Goal: Task Accomplishment & Management: Use online tool/utility

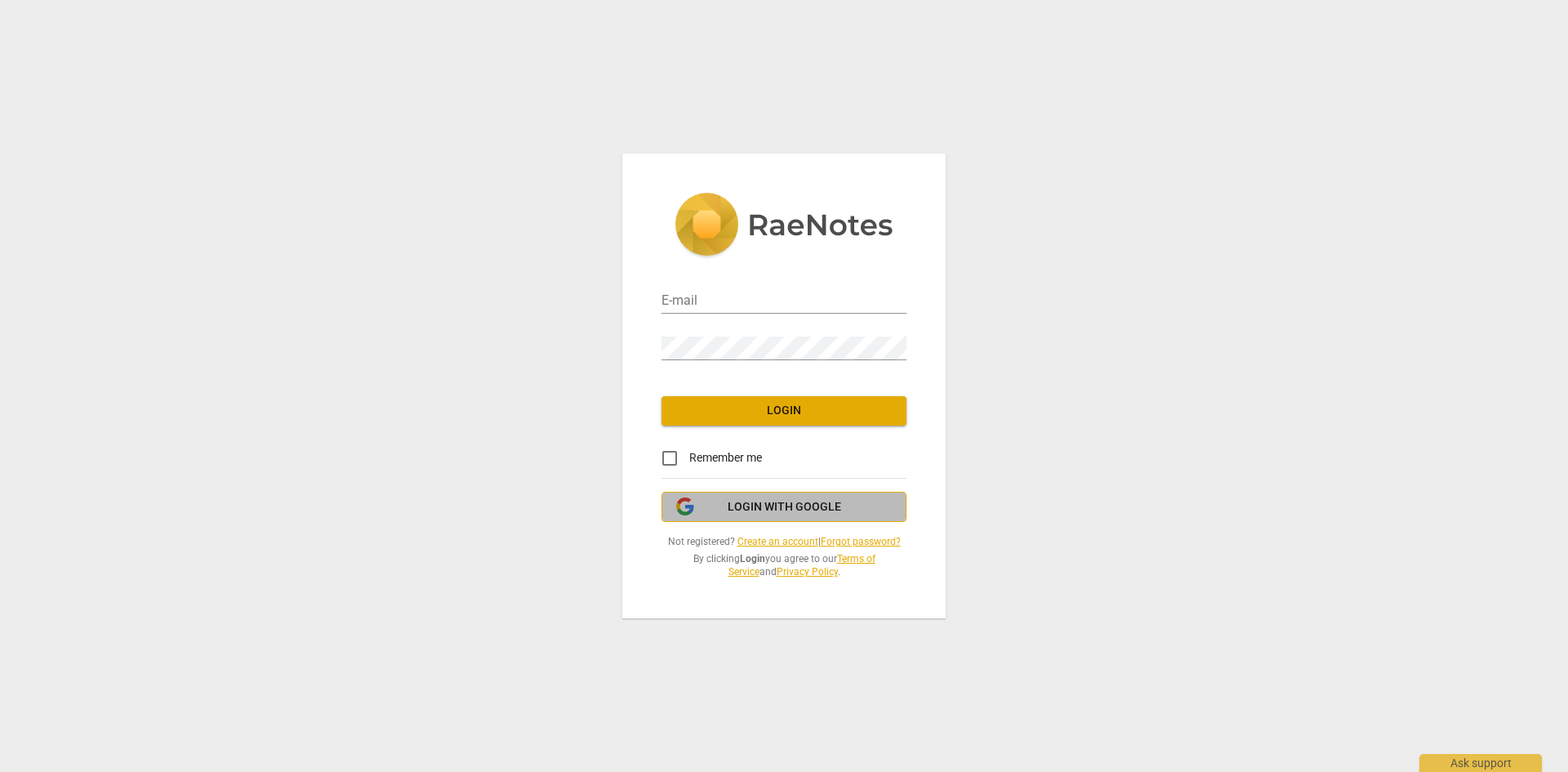
click at [752, 521] on button "Login with Google" at bounding box center [783, 506] width 245 height 31
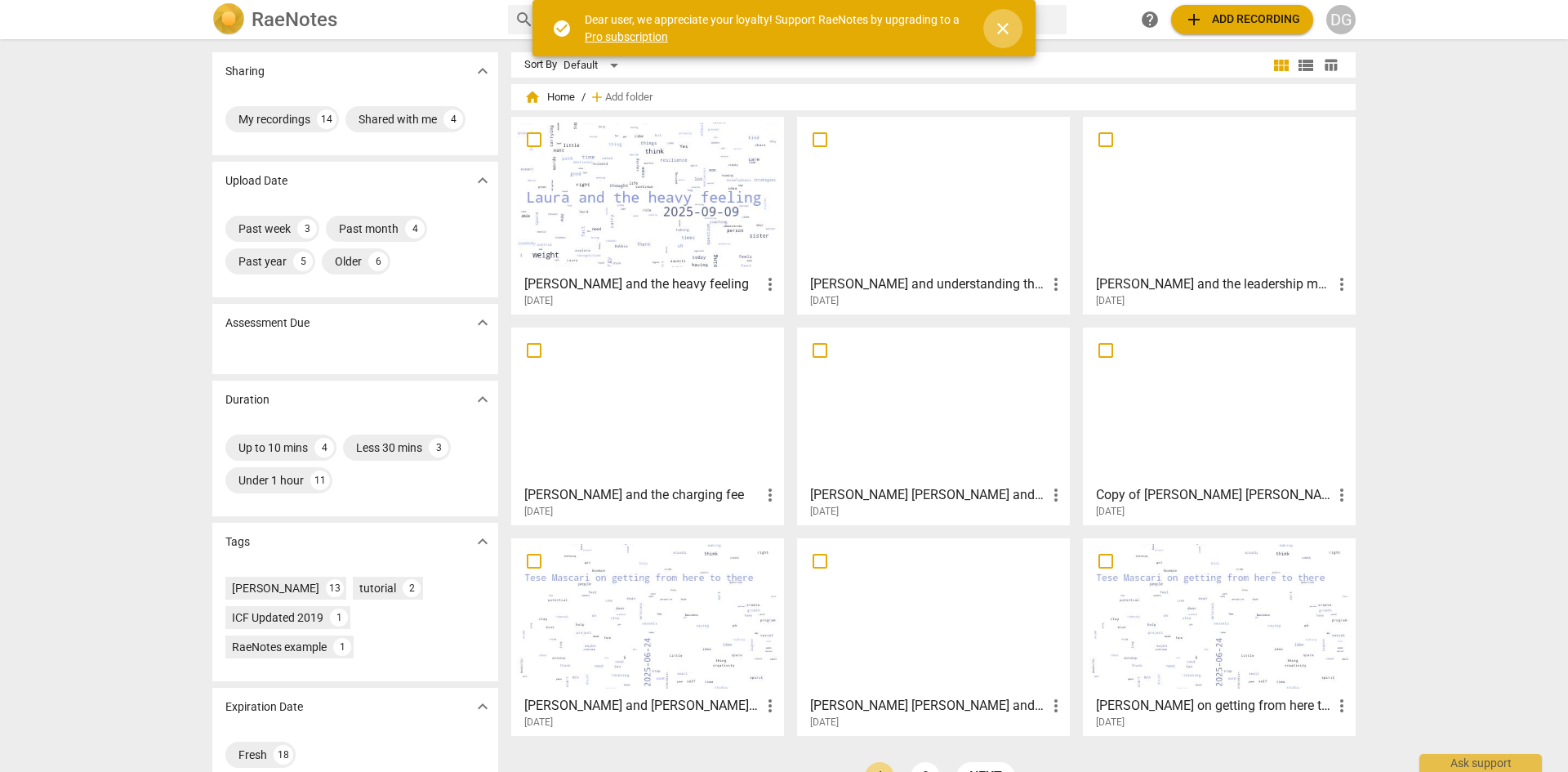
click at [1004, 25] on span "close" at bounding box center [1002, 28] width 20 height 20
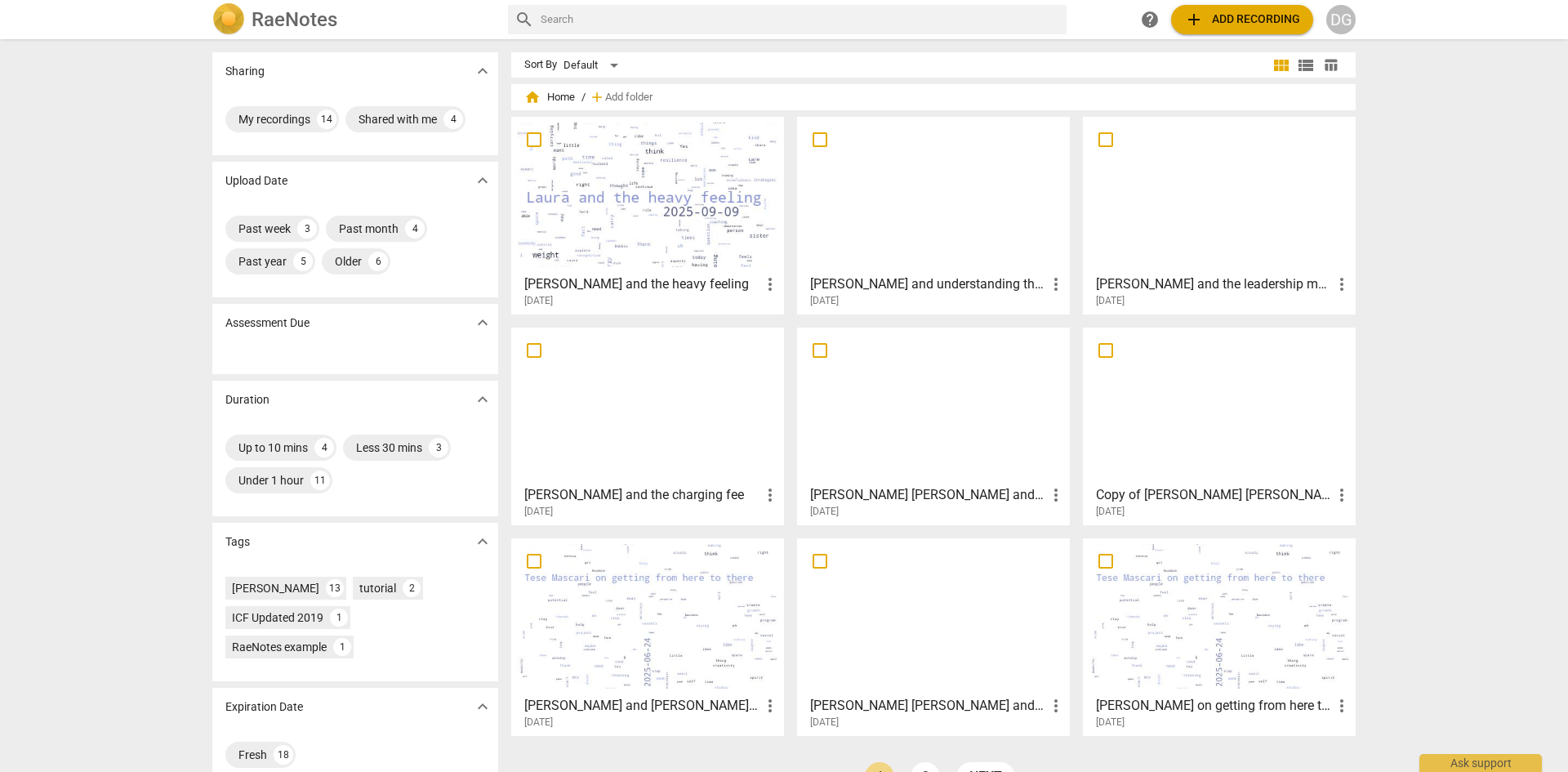
click at [643, 247] on div at bounding box center [647, 195] width 262 height 145
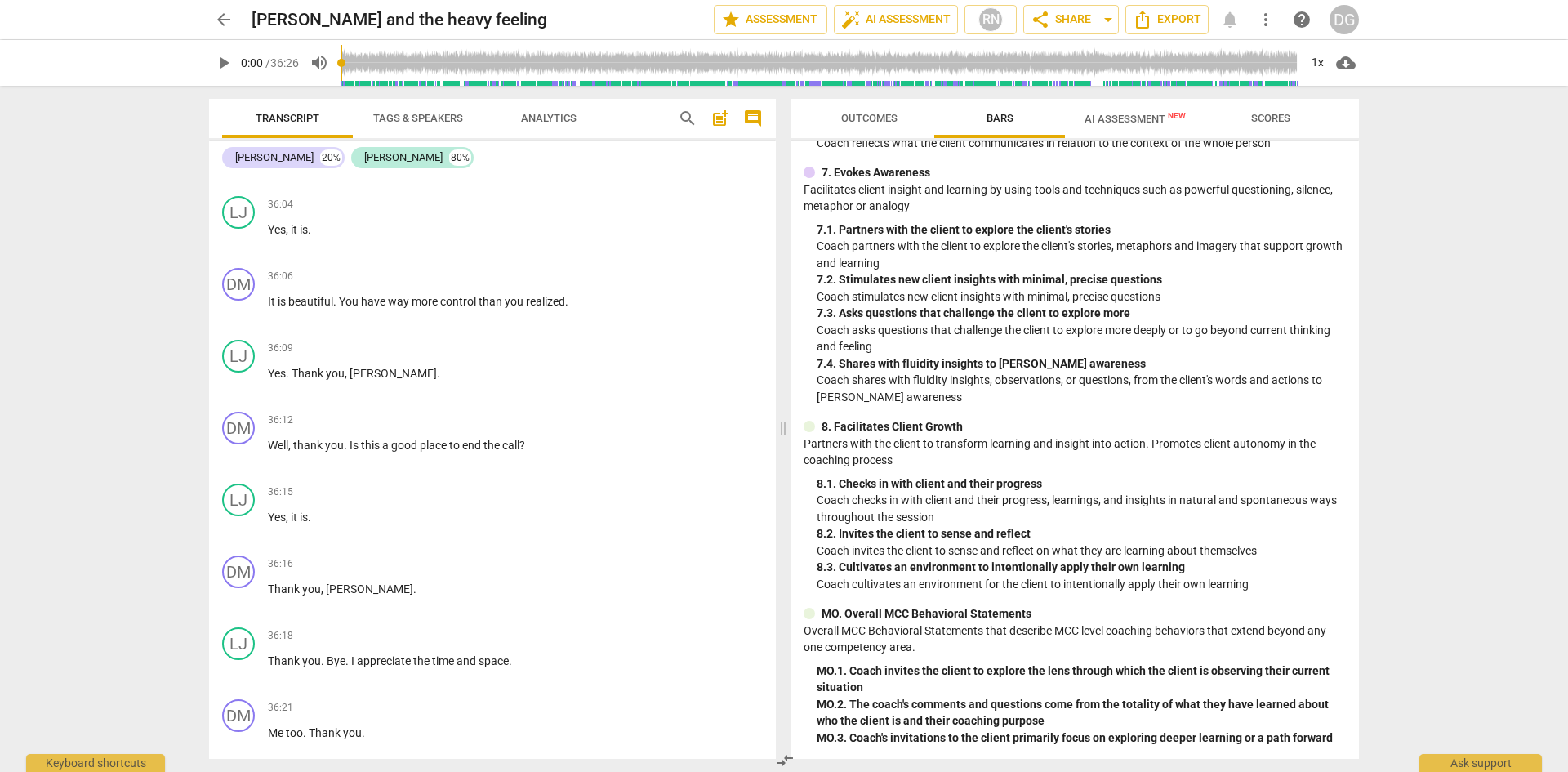
scroll to position [21178, 0]
